Goal: Find specific page/section

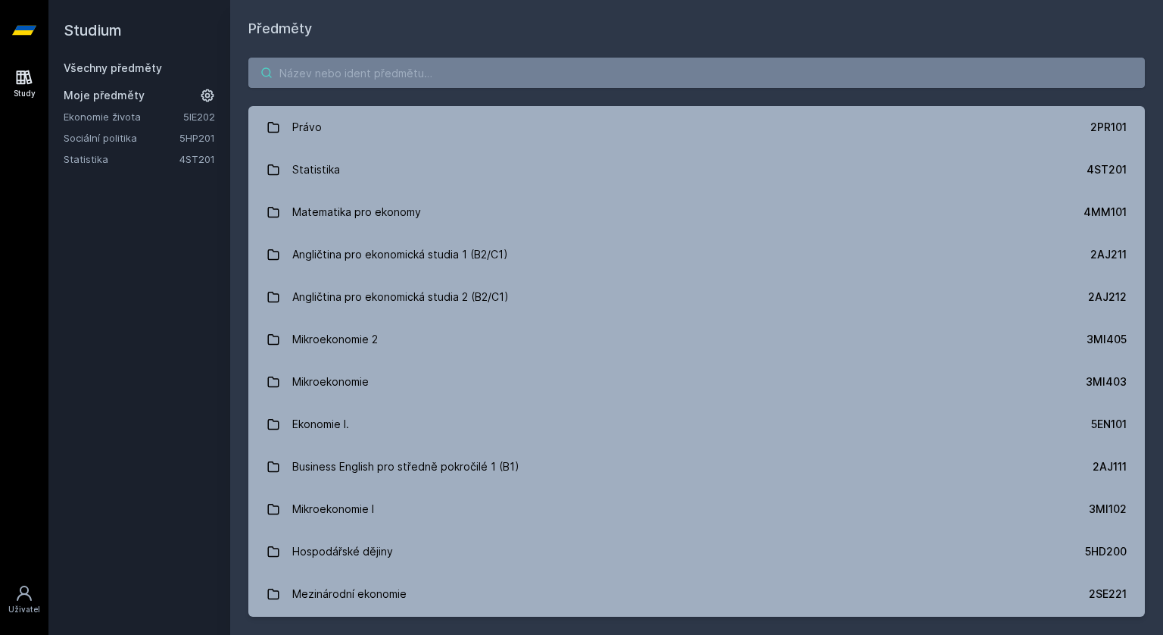
click at [357, 61] on input "search" at bounding box center [696, 73] width 897 height 30
click at [184, 136] on link "5HP201" at bounding box center [197, 138] width 36 height 12
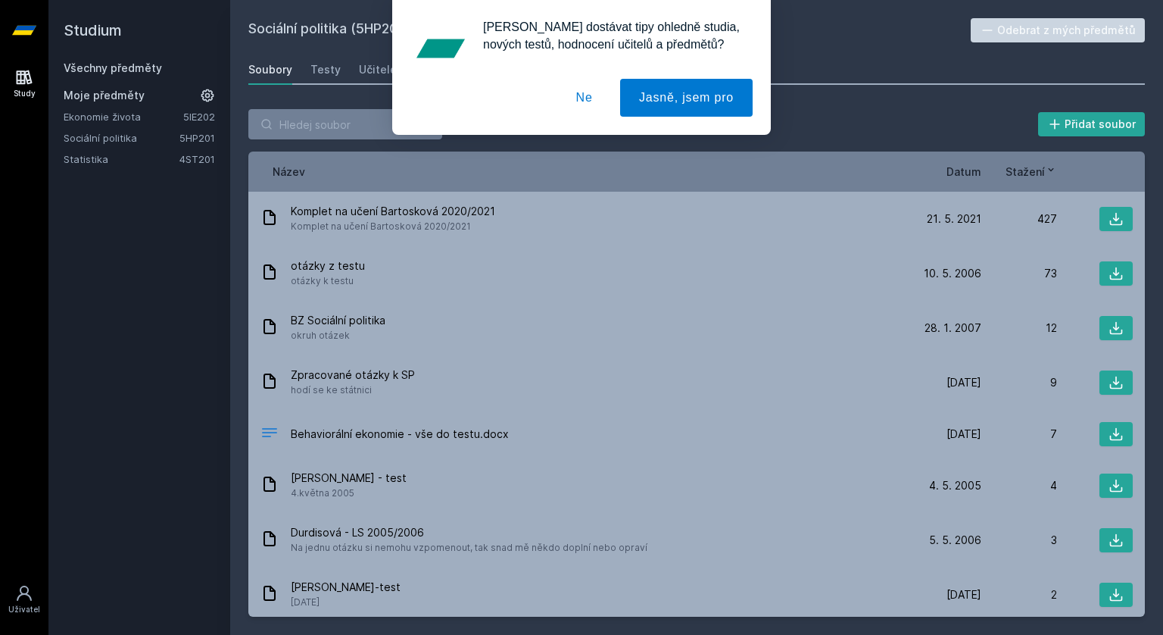
click at [590, 102] on button "Ne" at bounding box center [584, 98] width 55 height 38
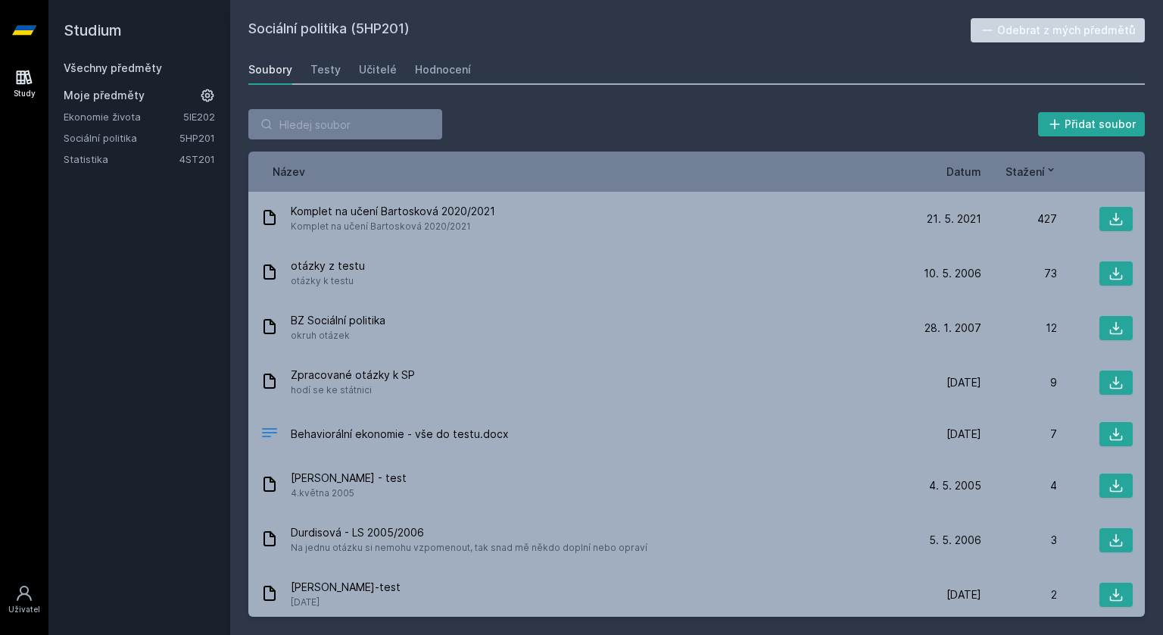
click at [971, 170] on span "Datum" at bounding box center [964, 172] width 35 height 16
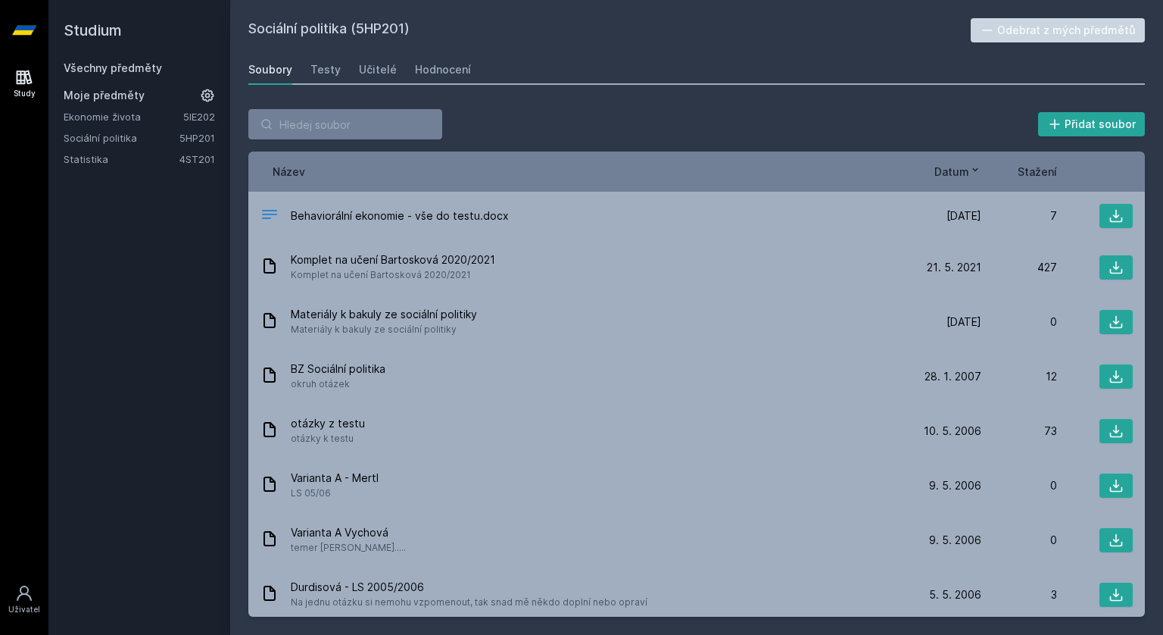
click at [931, 258] on div "[DATE] [DATE] 427" at bounding box center [1019, 267] width 227 height 24
drag, startPoint x: 357, startPoint y: 27, endPoint x: 402, endPoint y: 30, distance: 44.8
click at [402, 30] on h2 "Sociální politika (5HP201)" at bounding box center [609, 30] width 722 height 24
drag, startPoint x: 410, startPoint y: 29, endPoint x: 359, endPoint y: 27, distance: 50.8
click at [359, 27] on h2 "Sociální politika (5HP201)" at bounding box center [609, 30] width 722 height 24
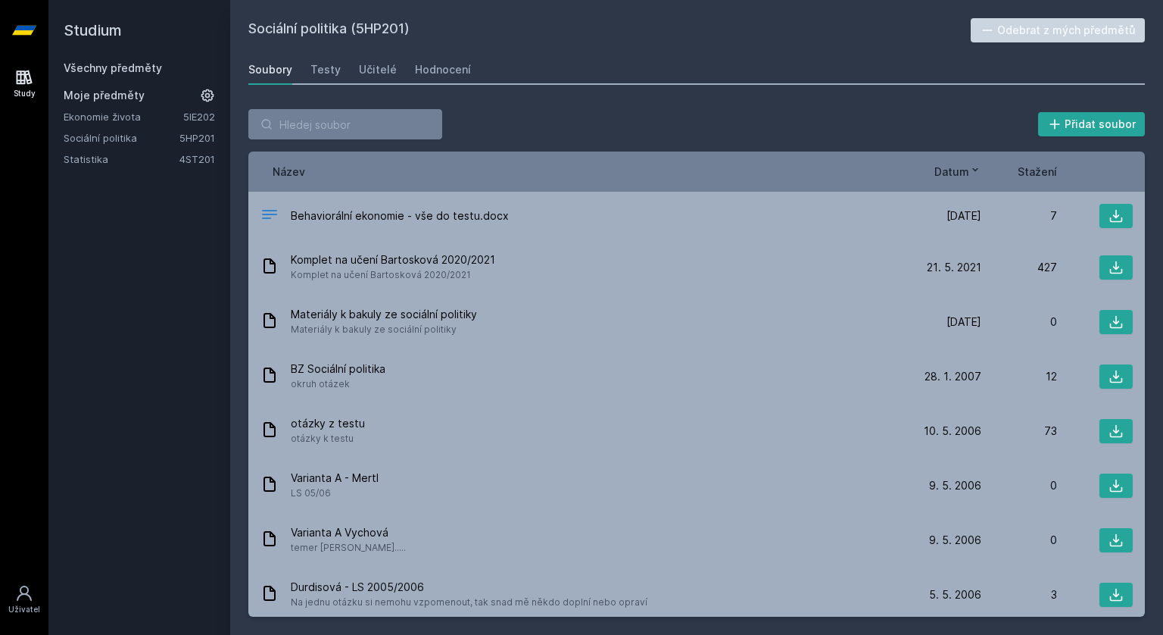
copy h2 "5HP201"
click at [551, 48] on div "Sociální politika (5HP201) Odebrat z mých předmětů [GEOGRAPHIC_DATA] Testy Učit…" at bounding box center [696, 317] width 897 height 598
click at [1100, 220] on button at bounding box center [1116, 216] width 33 height 24
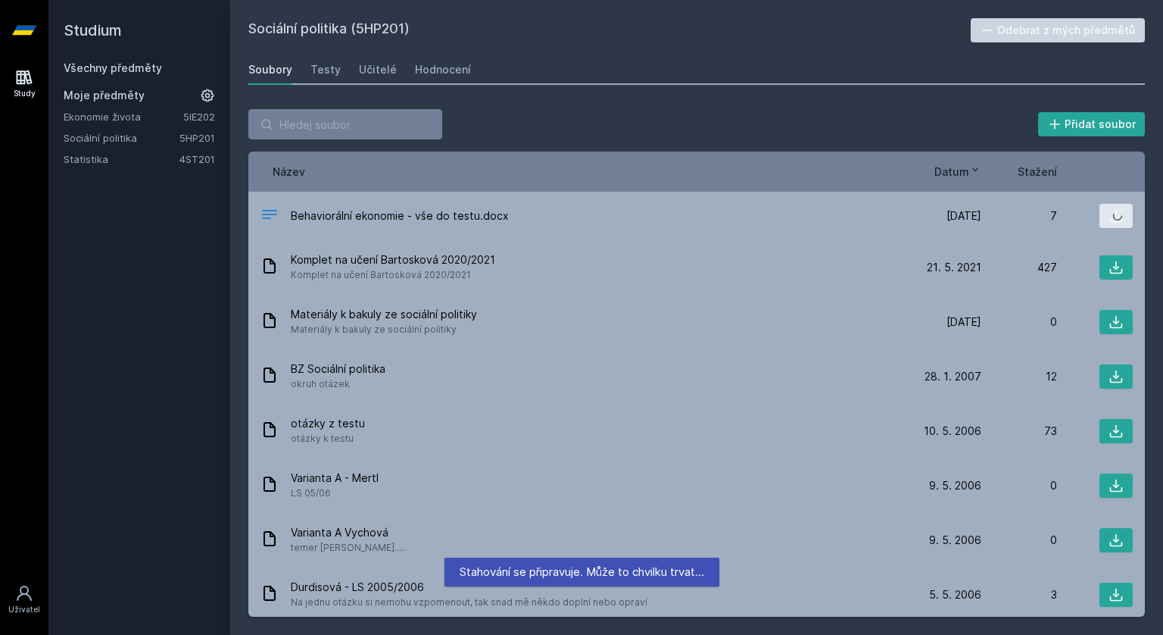
click at [1112, 266] on icon at bounding box center [1116, 267] width 15 height 15
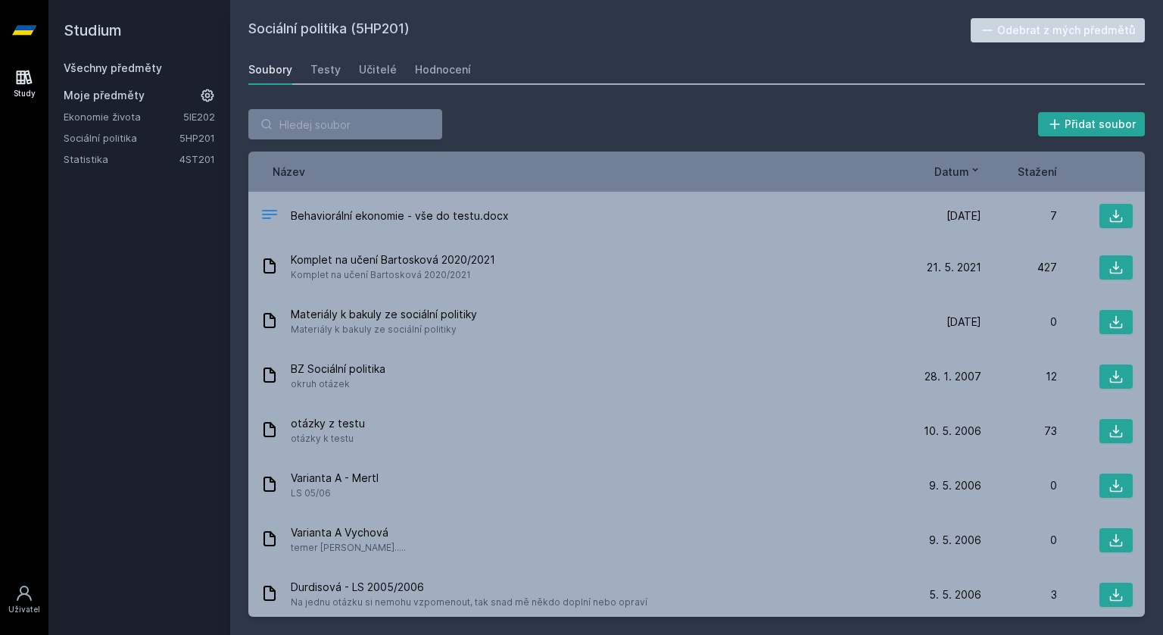
click at [1109, 270] on icon at bounding box center [1116, 267] width 15 height 15
click at [823, 30] on h2 "Sociální politika (5HP201)" at bounding box center [609, 30] width 722 height 24
